Goal: Transaction & Acquisition: Purchase product/service

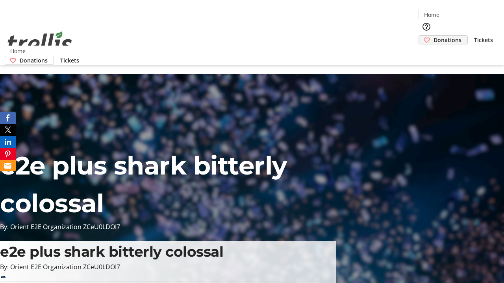
click at [433, 36] on span "Donations" at bounding box center [447, 40] width 28 height 8
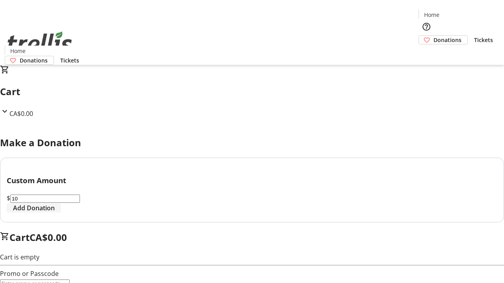
click at [55, 213] on span "Add Donation" at bounding box center [34, 207] width 42 height 9
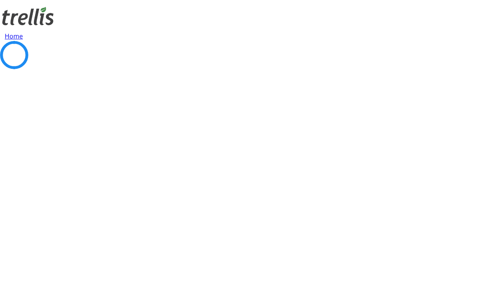
select select "CA"
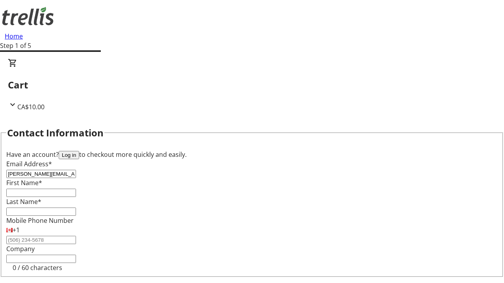
type input "[PERSON_NAME][EMAIL_ADDRESS][DOMAIN_NAME]"
type input "[PERSON_NAME]"
type input "[STREET_ADDRESS][PERSON_NAME]"
type input "Kelowna"
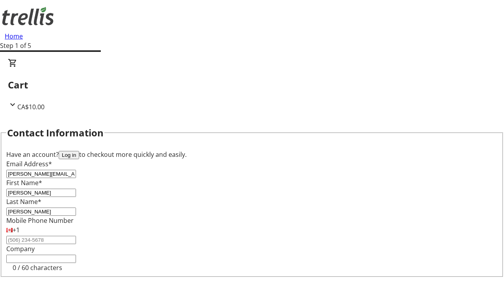
select select "BC"
type input "Kelowna"
type input "V1Y 0C2"
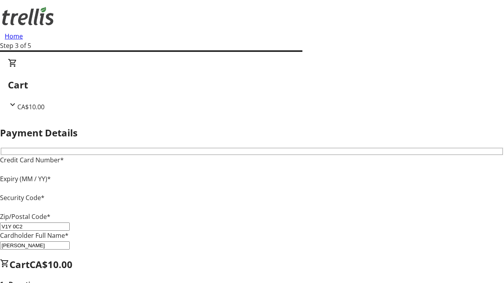
type input "V1Y 0C2"
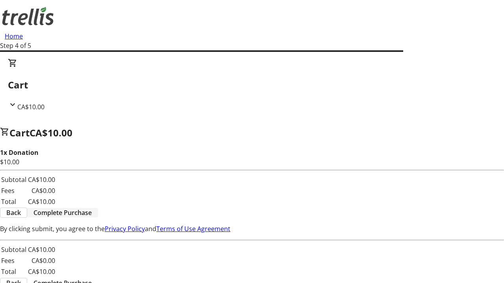
click at [92, 208] on span "Complete Purchase" at bounding box center [62, 212] width 58 height 9
